Goal: Transaction & Acquisition: Purchase product/service

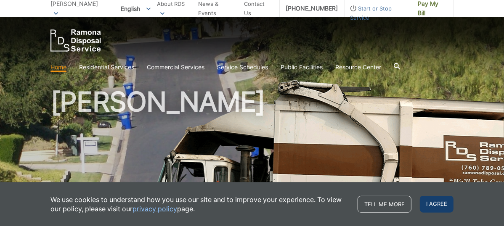
click at [429, 206] on span "I agree" at bounding box center [437, 204] width 34 height 17
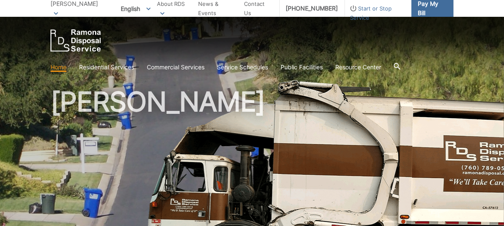
click at [425, 8] on span "Pay My Bill" at bounding box center [432, 8] width 29 height 19
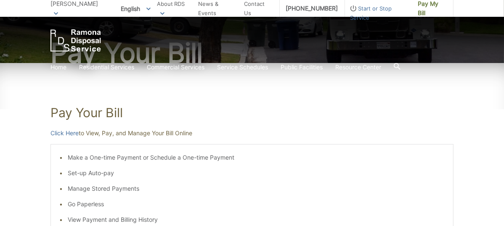
scroll to position [126, 0]
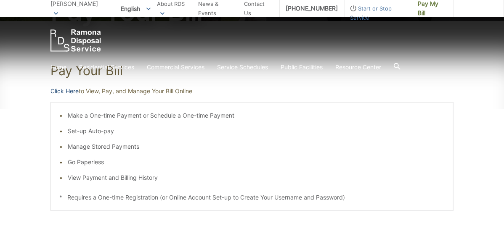
click at [62, 90] on link "Click Here" at bounding box center [64, 91] width 28 height 9
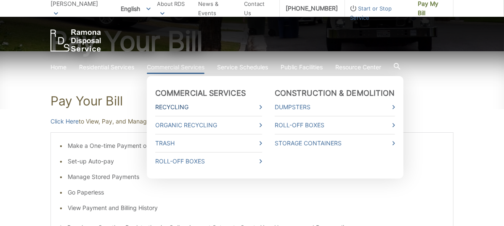
scroll to position [42, 0]
